Goal: Task Accomplishment & Management: Manage account settings

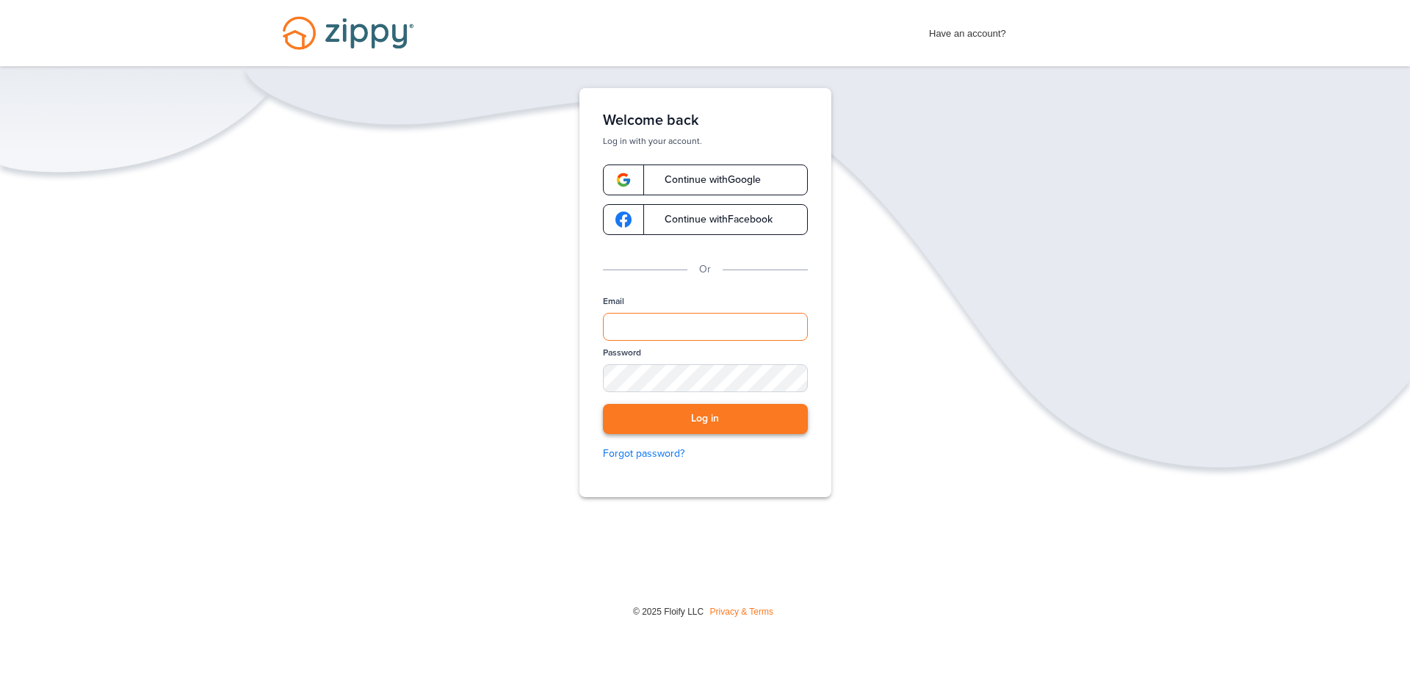
type input "**********"
click at [713, 425] on button "Log in" at bounding box center [705, 419] width 205 height 30
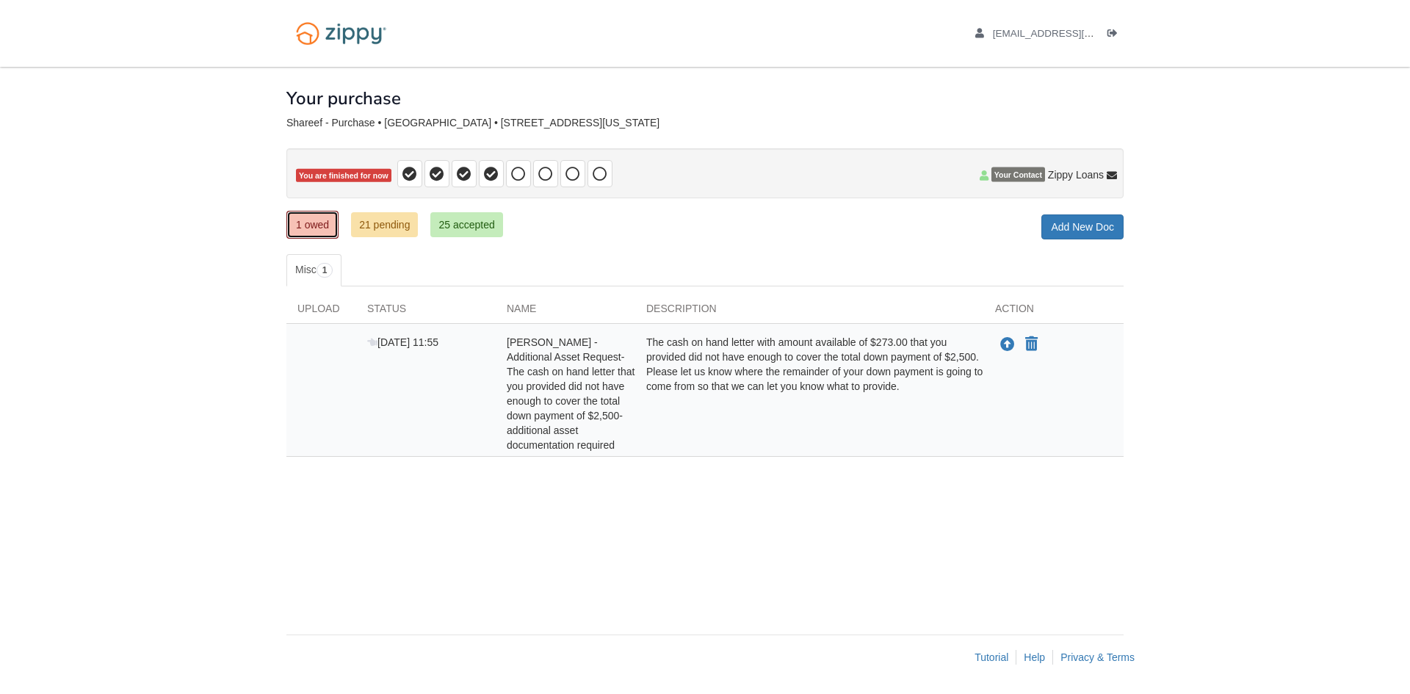
click at [312, 228] on link "1 owed" at bounding box center [312, 225] width 52 height 28
